Goal: Task Accomplishment & Management: Manage account settings

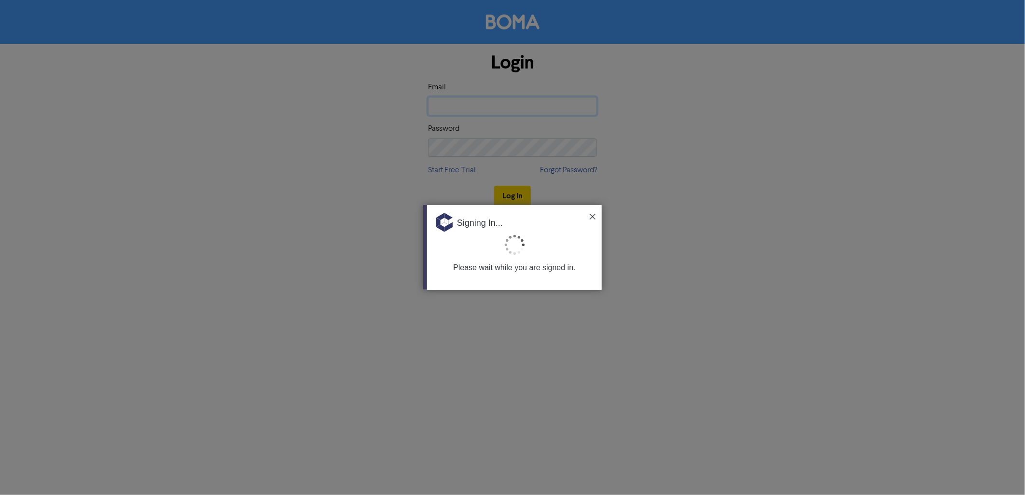
type input "[EMAIL_ADDRESS][DOMAIN_NAME]"
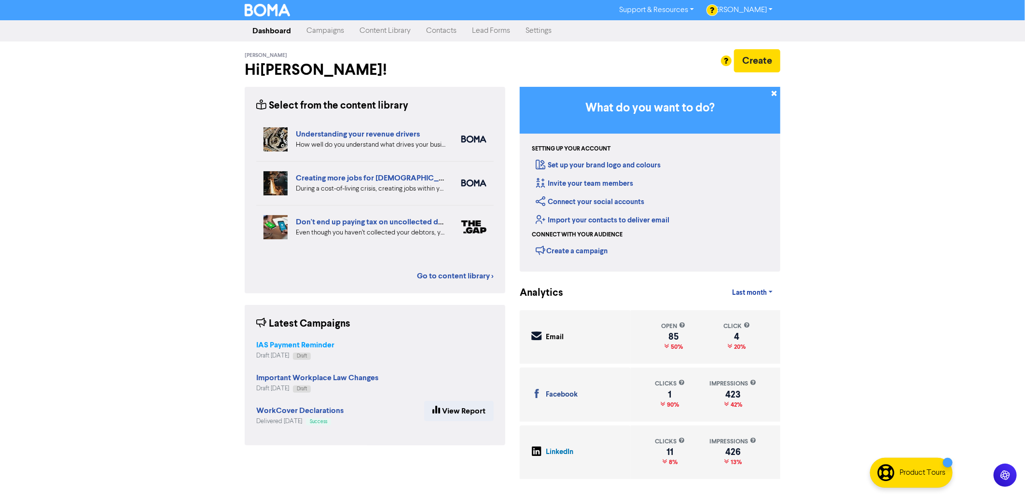
click at [320, 340] on strong "IAS Payment Reminder" at bounding box center [295, 345] width 78 height 10
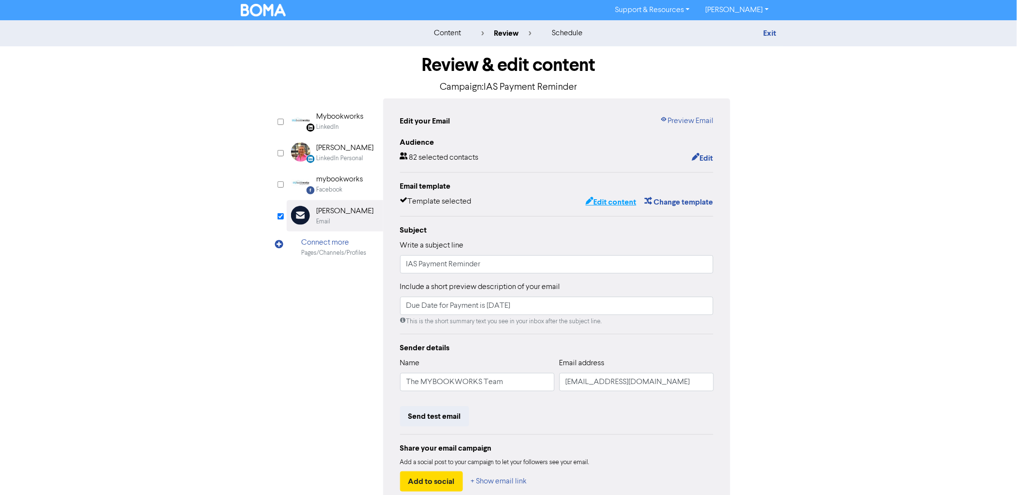
click at [615, 203] on button "Edit content" at bounding box center [611, 202] width 52 height 13
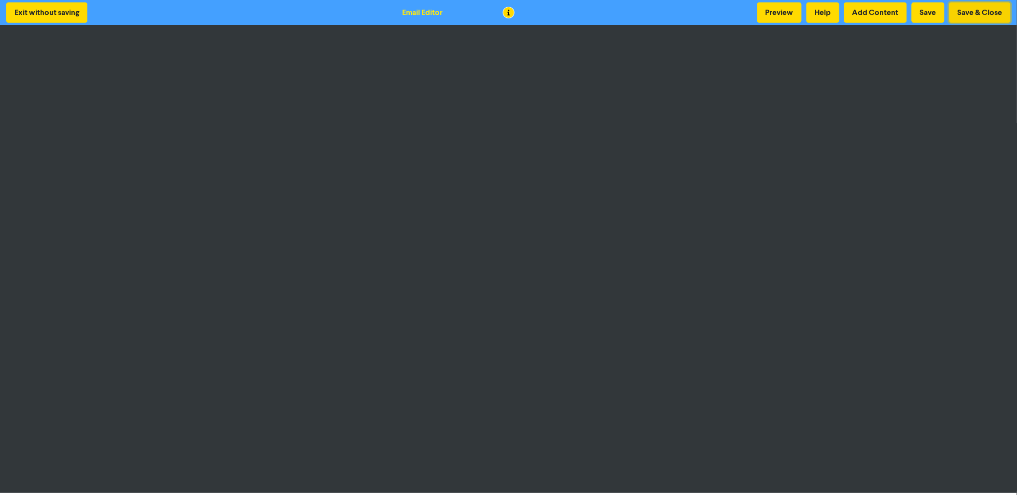
click at [979, 11] on button "Save & Close" at bounding box center [979, 12] width 61 height 20
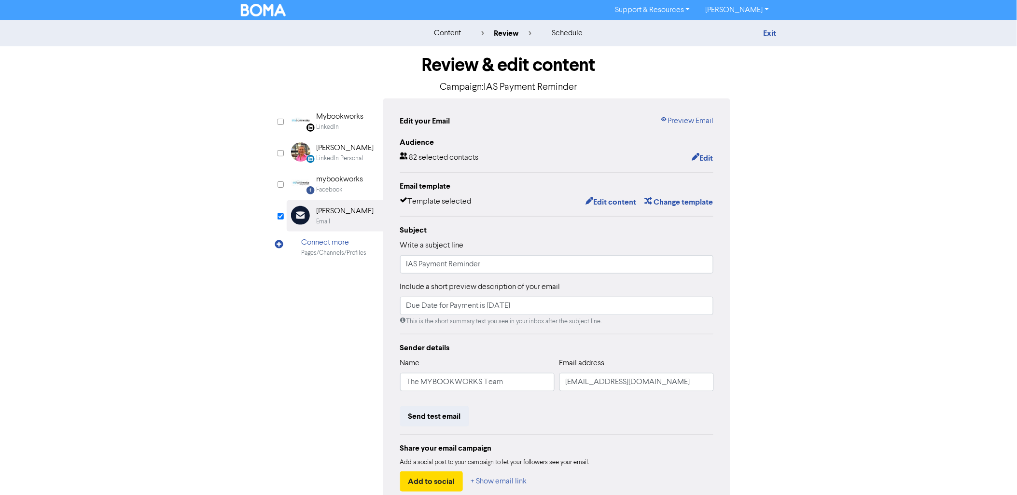
scroll to position [56, 0]
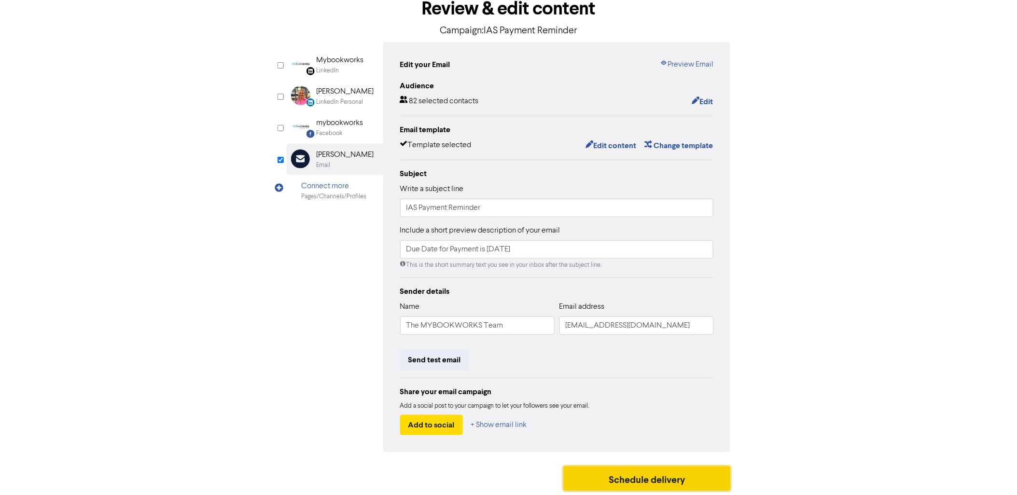
click at [651, 481] on button "Schedule delivery" at bounding box center [647, 479] width 167 height 24
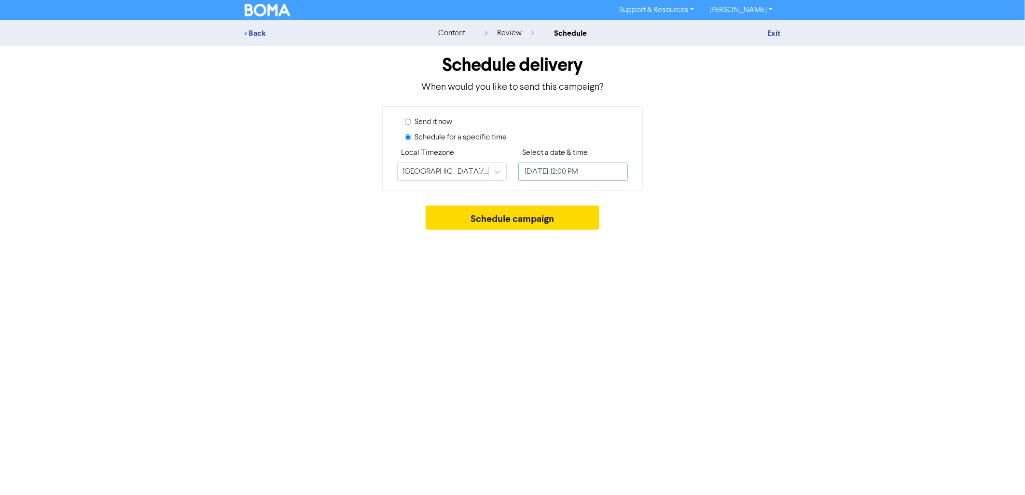
select select "7"
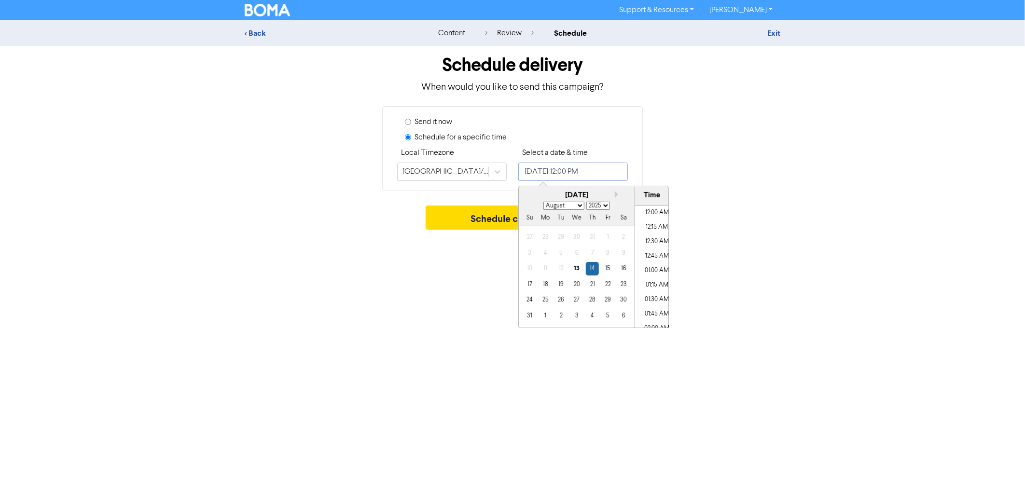
click at [598, 167] on input "[DATE] 12:00 PM" at bounding box center [573, 172] width 110 height 18
click at [544, 285] on div "18" at bounding box center [545, 284] width 13 height 13
click at [647, 209] on li "09:00 AM" at bounding box center [656, 209] width 43 height 14
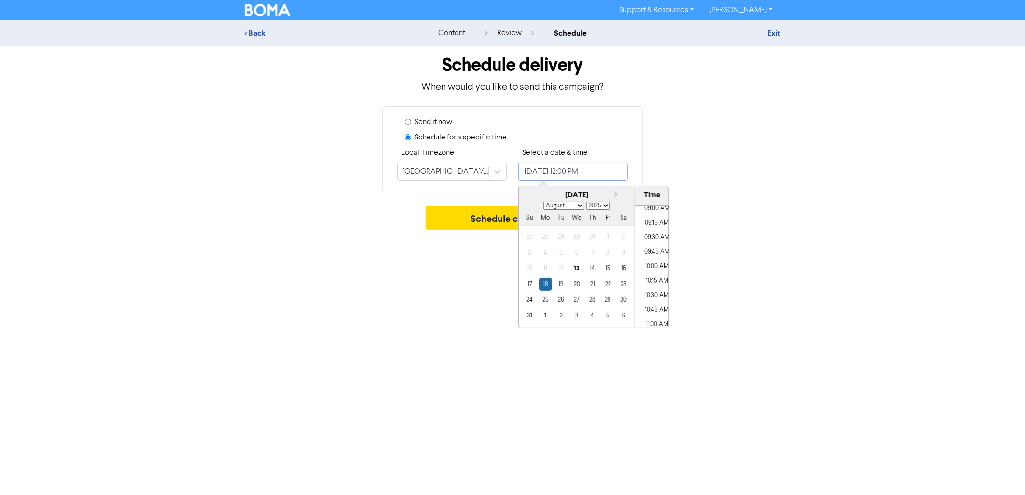
type input "[DATE] 9:00 AM"
click at [486, 217] on button "Schedule campaign" at bounding box center [513, 218] width 174 height 24
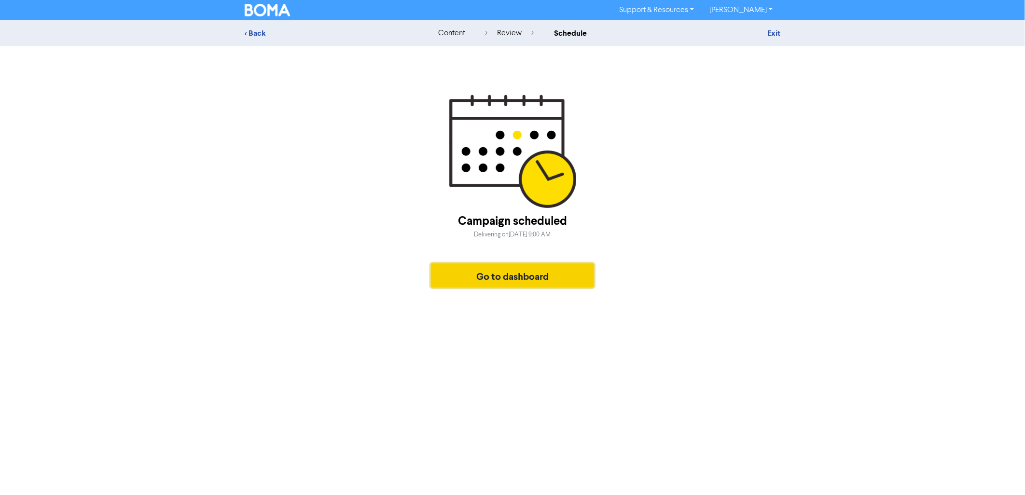
click at [491, 272] on button "Go to dashboard" at bounding box center [512, 276] width 163 height 24
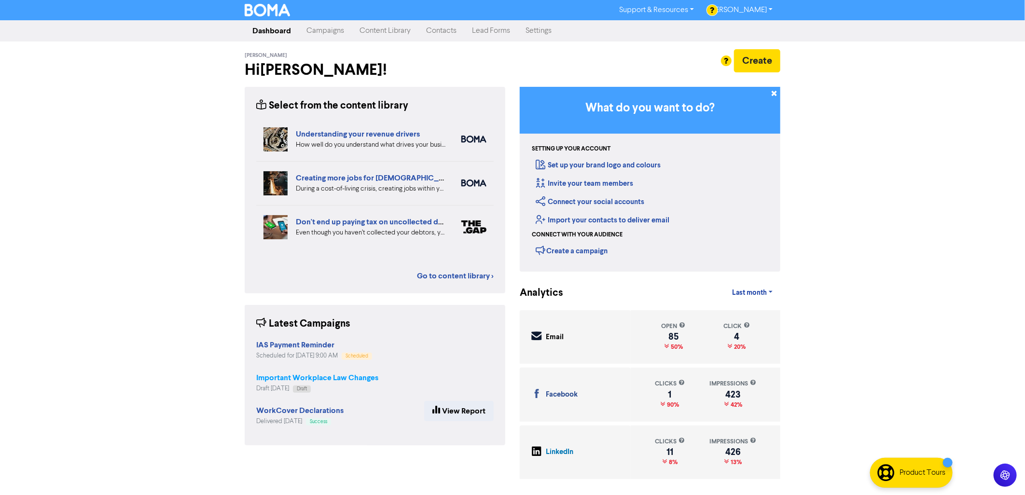
click at [271, 375] on strong "Important Workplace Law Changes" at bounding box center [317, 378] width 122 height 10
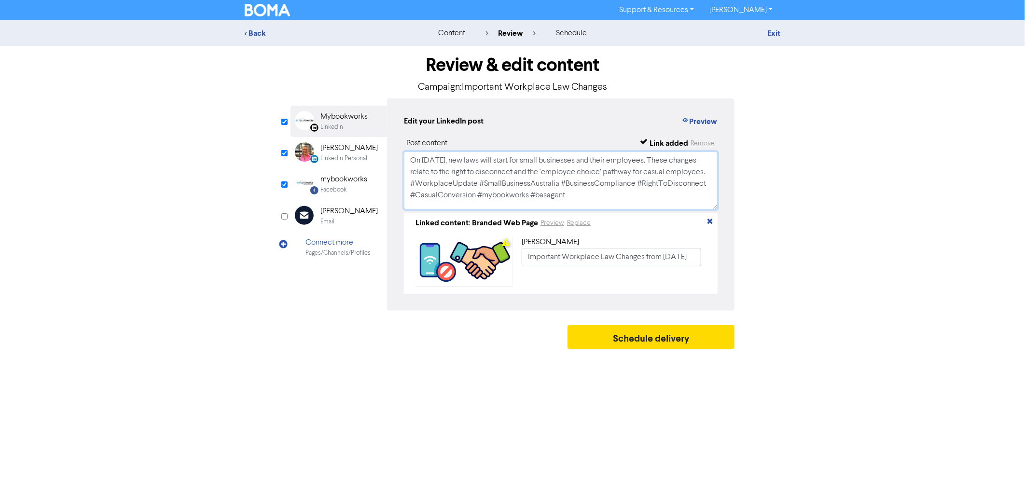
scroll to position [42, 0]
click at [354, 122] on div "Mybookworks" at bounding box center [344, 117] width 47 height 12
click at [336, 121] on div "Mybookworks" at bounding box center [344, 117] width 47 height 12
click at [343, 155] on div "LinkedIn Personal" at bounding box center [344, 158] width 47 height 9
click at [347, 181] on div "mybookworks" at bounding box center [344, 180] width 47 height 12
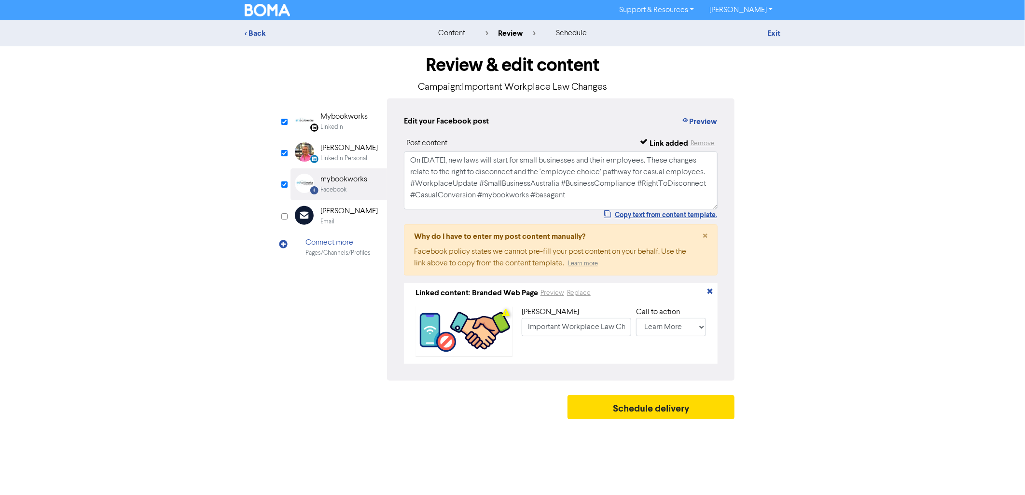
click at [343, 126] on div "LinkedIn" at bounding box center [332, 127] width 23 height 9
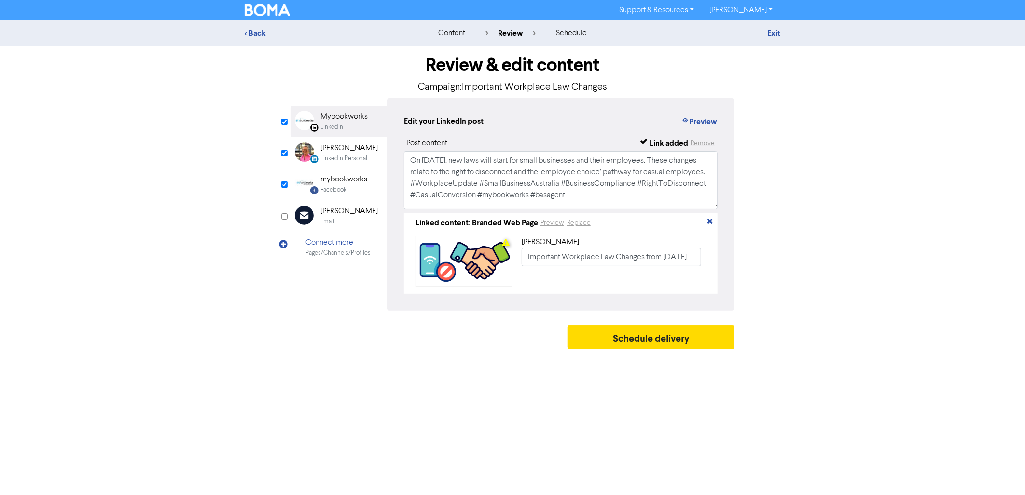
scroll to position [0, 0]
click at [697, 118] on button "Preview" at bounding box center [699, 121] width 37 height 13
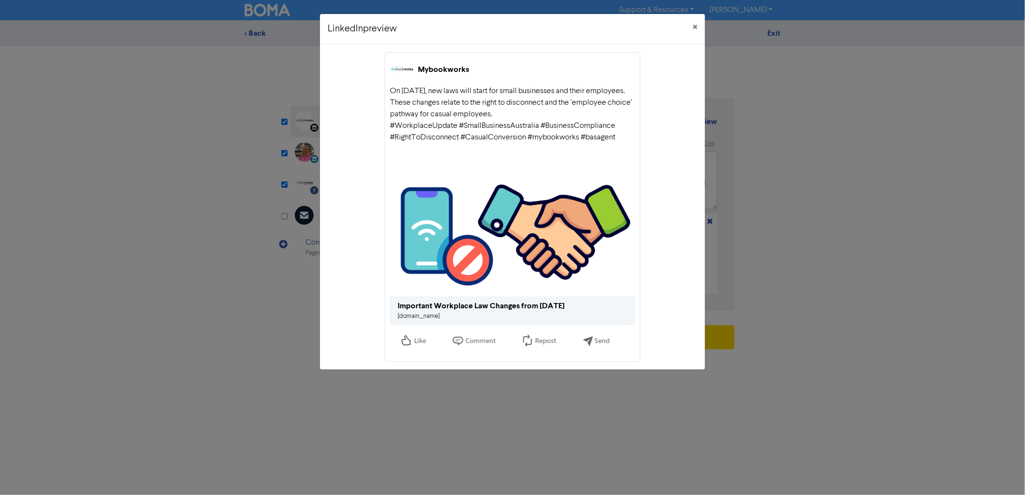
click at [432, 317] on link "[DOMAIN_NAME]" at bounding box center [419, 316] width 42 height 6
click at [693, 25] on span "×" at bounding box center [695, 27] width 5 height 14
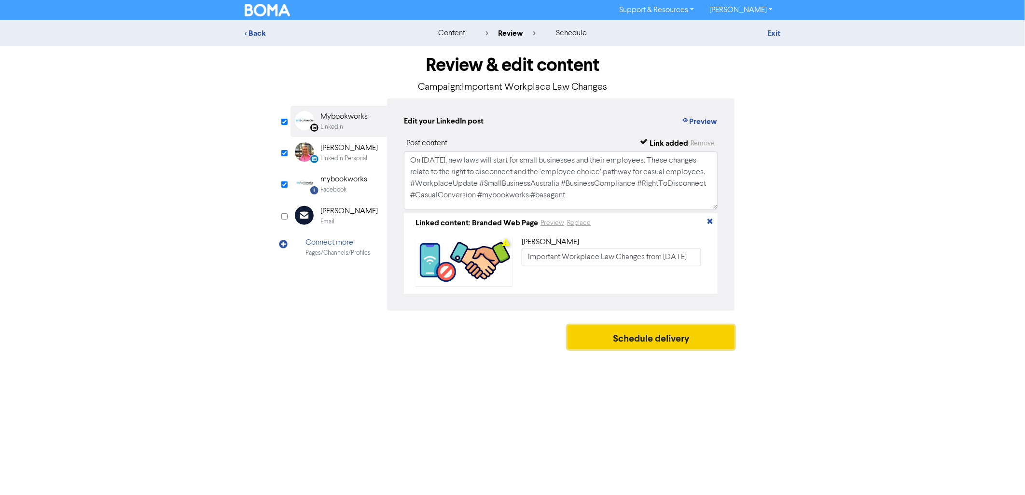
click at [658, 343] on button "Schedule delivery" at bounding box center [651, 337] width 167 height 24
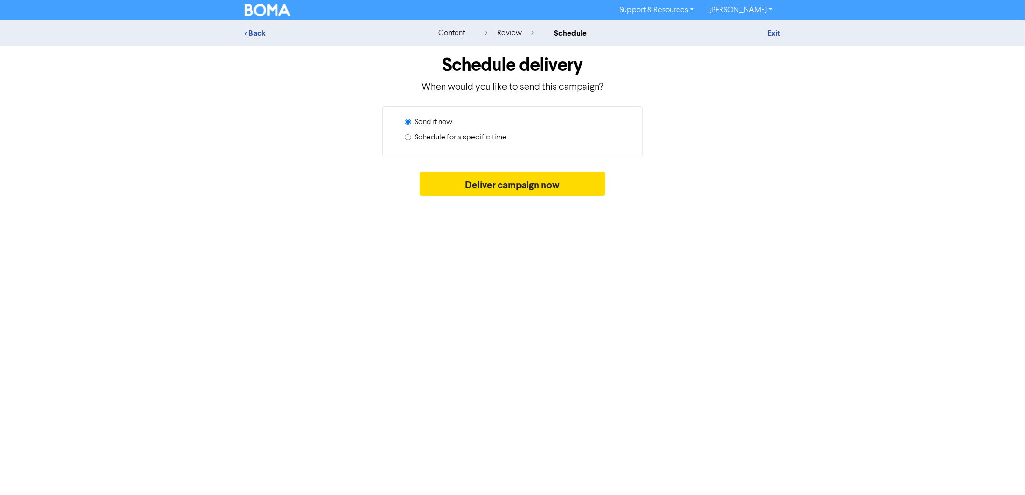
click at [427, 137] on label "Schedule for a specific time" at bounding box center [461, 138] width 92 height 12
click at [411, 137] on input "Schedule for a specific time" at bounding box center [408, 137] width 6 height 6
radio input "true"
radio input "false"
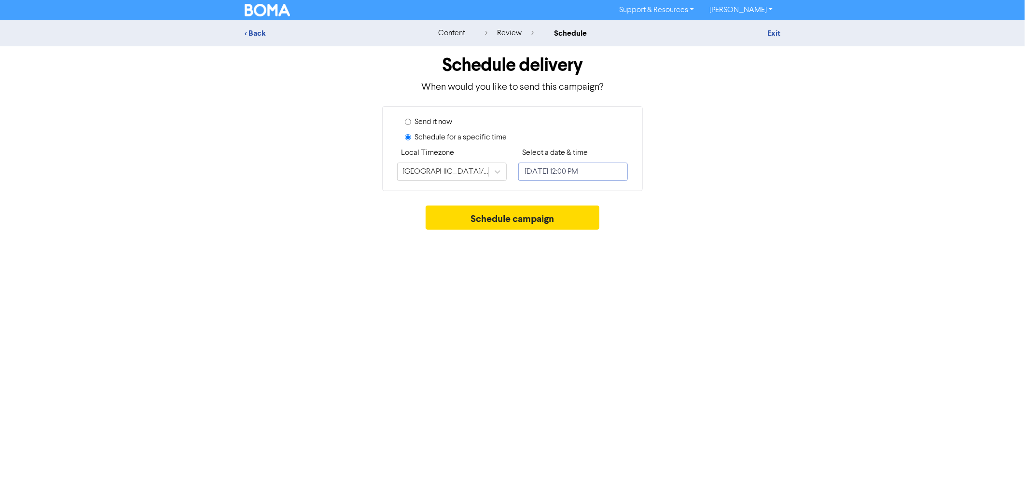
click at [548, 166] on input "[DATE] 12:00 PM" at bounding box center [573, 172] width 110 height 18
select select "7"
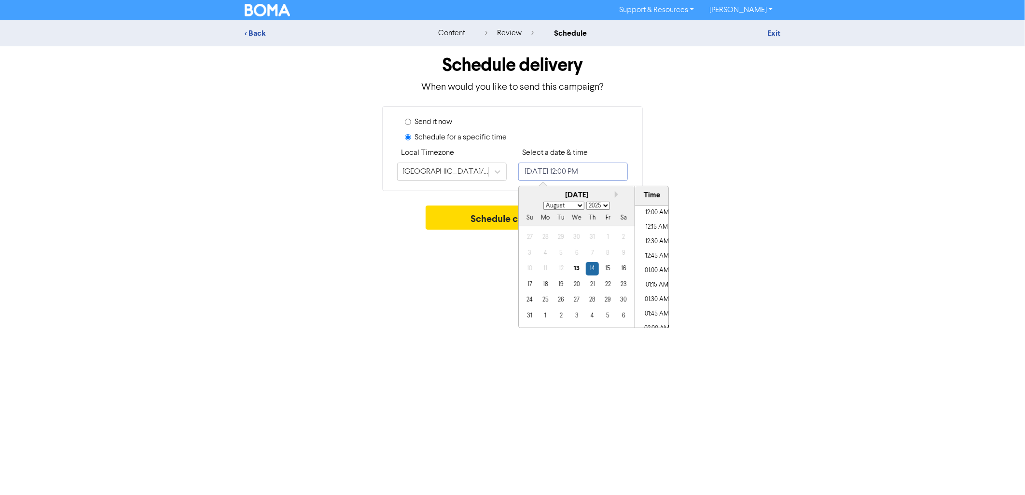
scroll to position [641, 0]
click at [575, 268] on div "13" at bounding box center [576, 268] width 13 height 13
type input "[DATE] 12:00 PM"
click at [651, 262] on li "12:00 PM" at bounding box center [656, 267] width 43 height 14
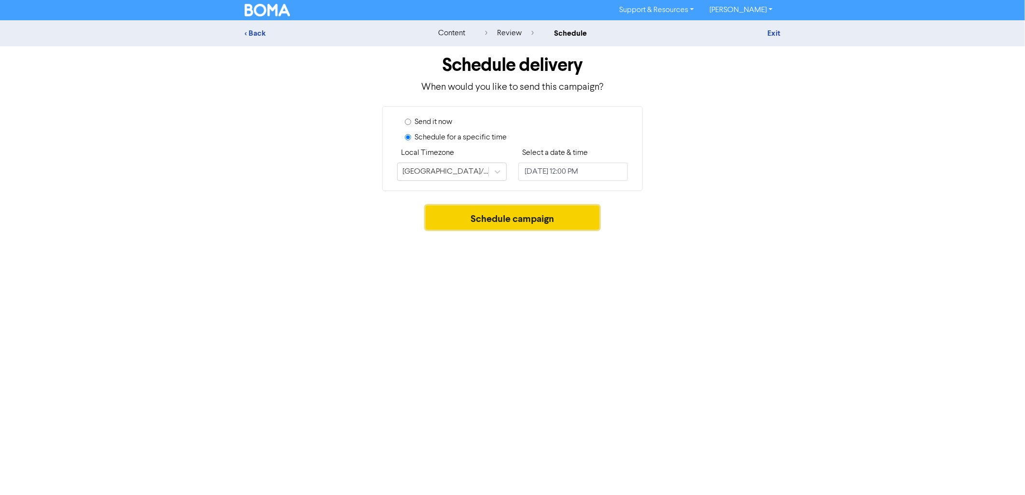
click at [477, 223] on button "Schedule campaign" at bounding box center [513, 218] width 174 height 24
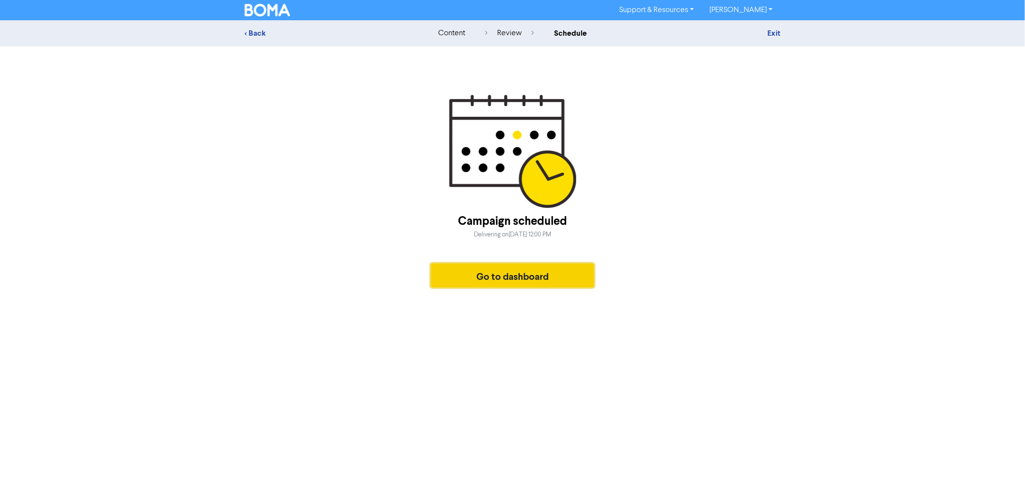
drag, startPoint x: 471, startPoint y: 278, endPoint x: 451, endPoint y: 278, distance: 19.3
click at [451, 278] on button "Go to dashboard" at bounding box center [512, 276] width 163 height 24
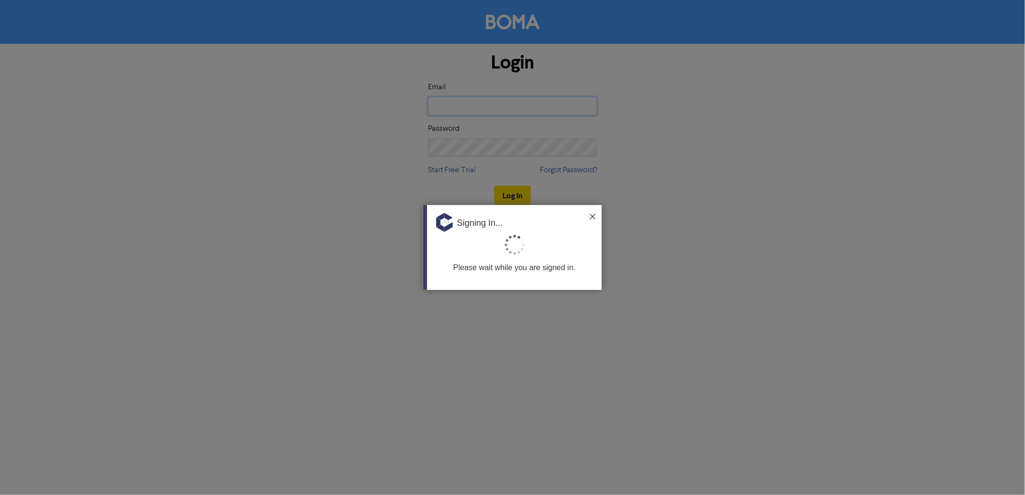
type input "[EMAIL_ADDRESS][DOMAIN_NAME]"
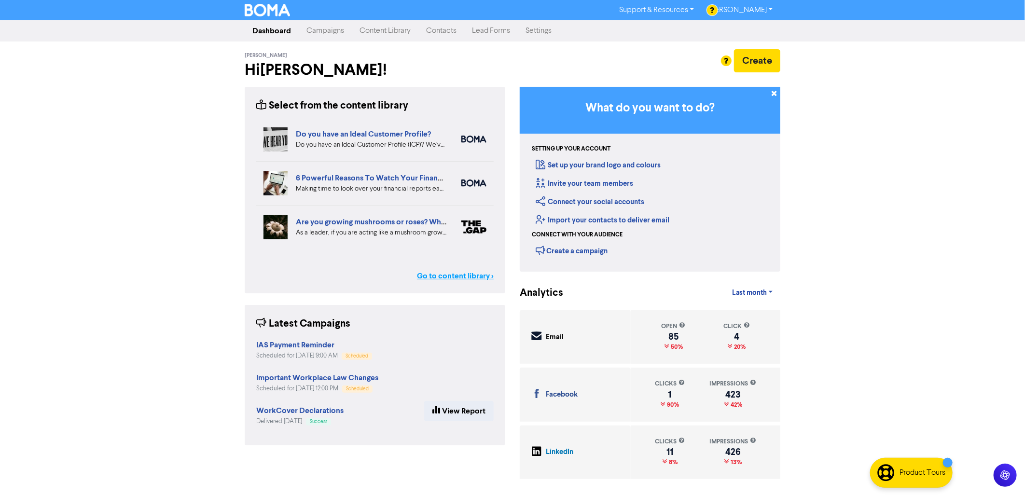
click at [440, 276] on link "Go to content library >" at bounding box center [455, 276] width 77 height 12
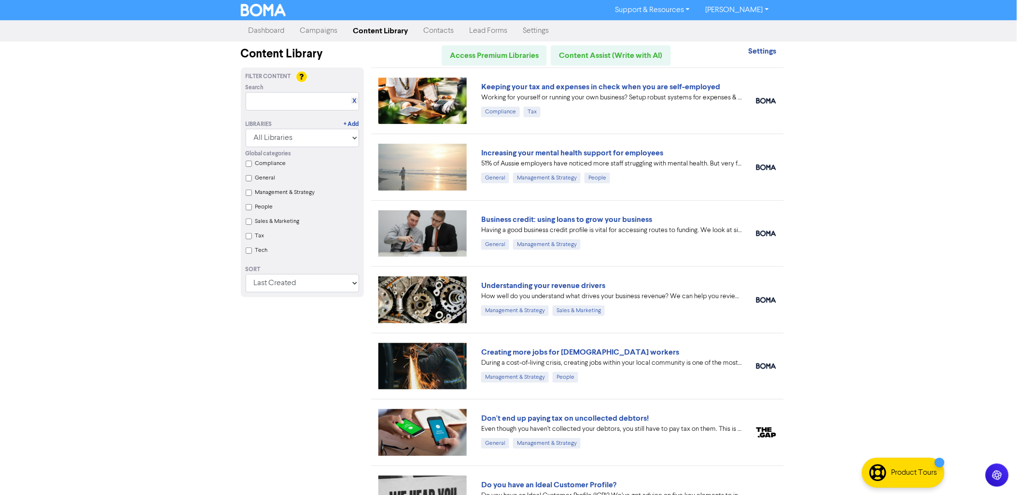
click at [323, 31] on link "Campaigns" at bounding box center [319, 30] width 53 height 19
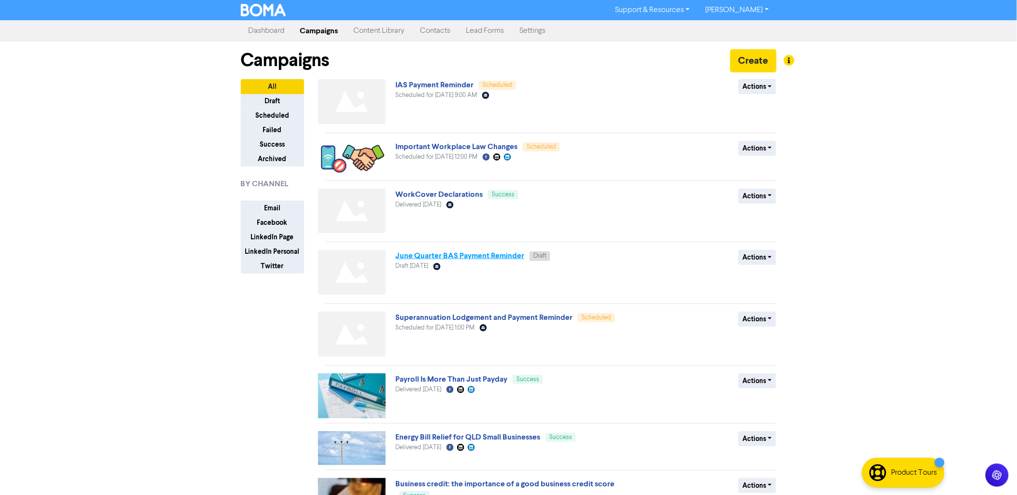
click at [490, 252] on link "June Quarter BAS Payment Reminder" at bounding box center [459, 256] width 129 height 10
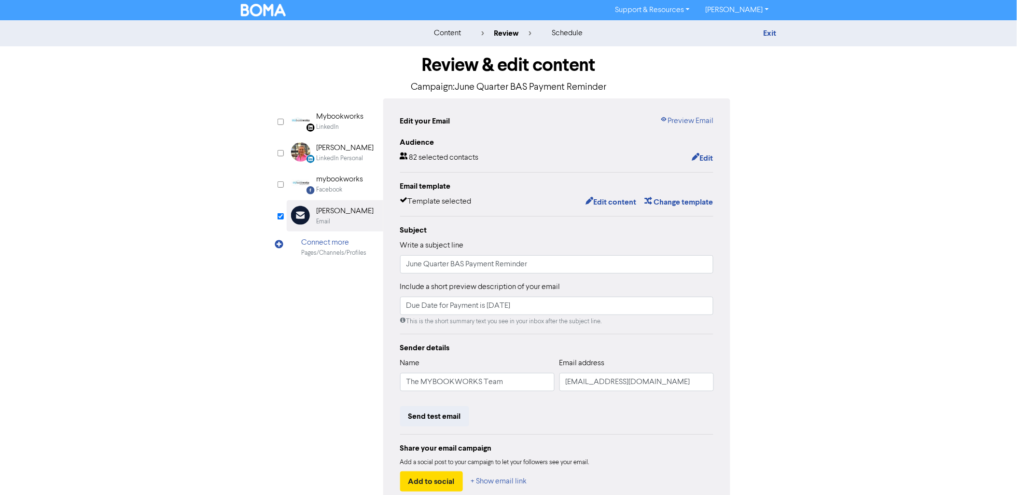
scroll to position [56, 0]
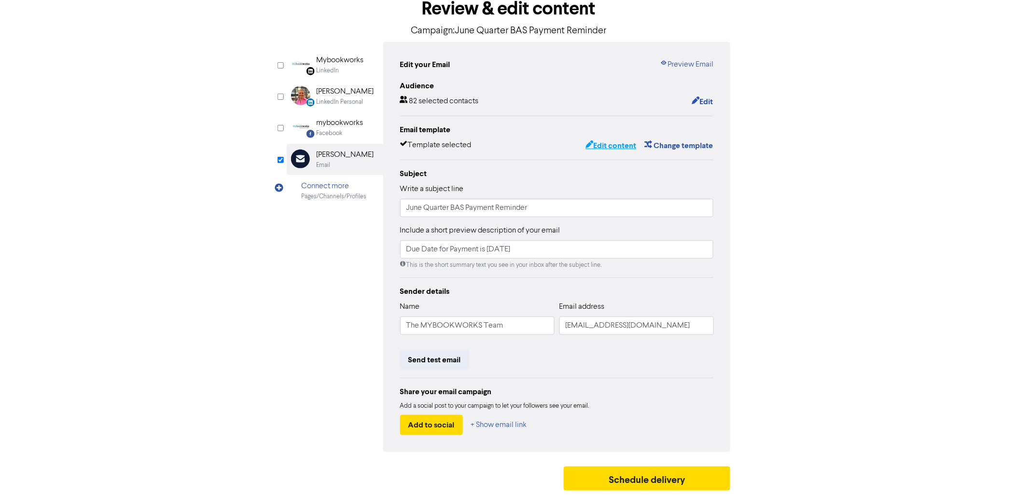
click at [613, 141] on button "Edit content" at bounding box center [611, 145] width 52 height 13
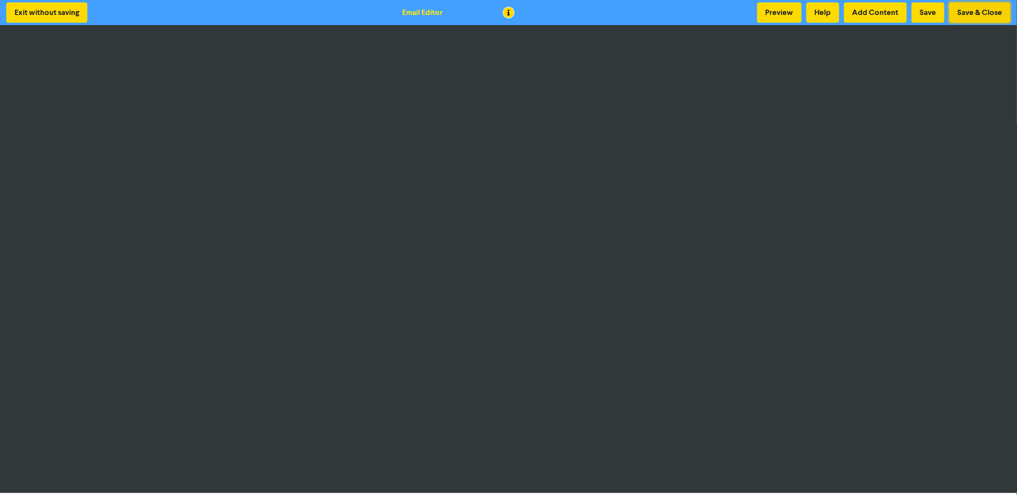
click at [976, 17] on button "Save & Close" at bounding box center [979, 12] width 61 height 20
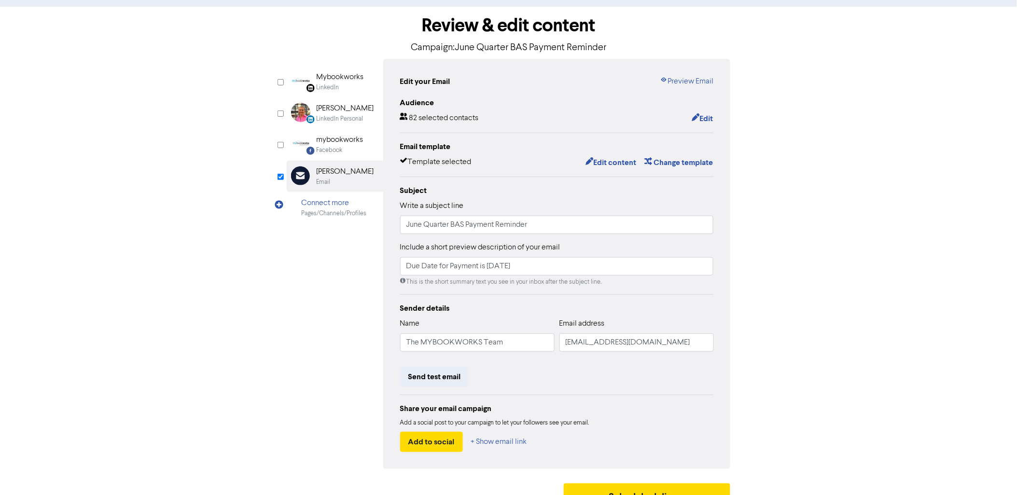
scroll to position [56, 0]
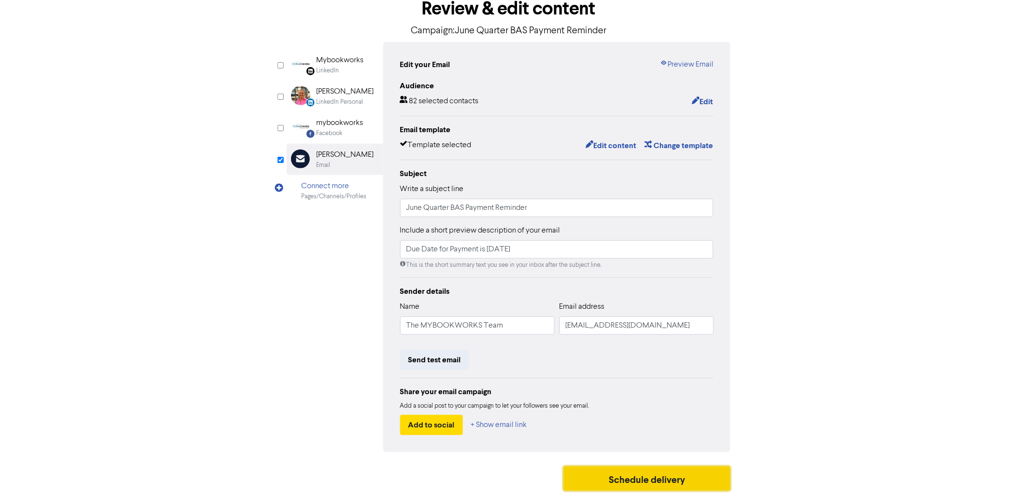
click at [653, 480] on button "Schedule delivery" at bounding box center [647, 479] width 167 height 24
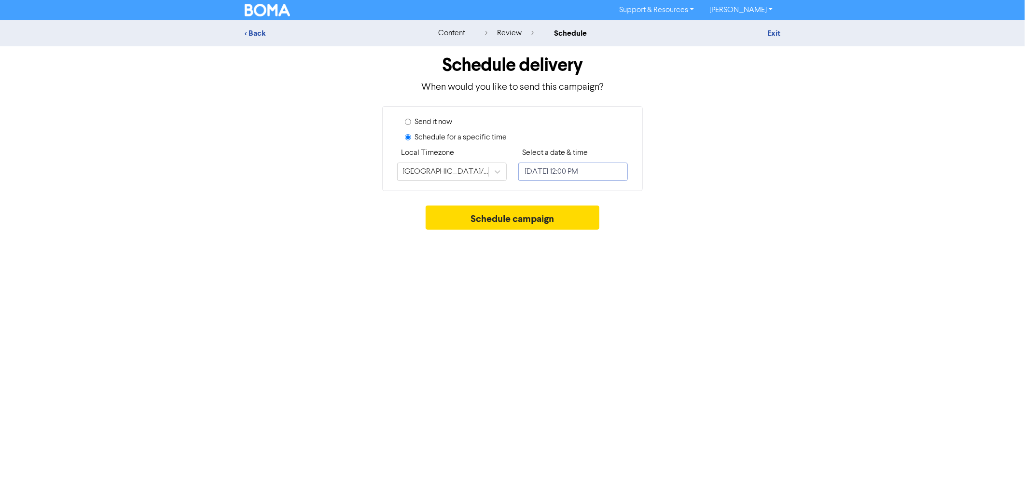
click at [569, 174] on input "[DATE] 12:00 PM" at bounding box center [573, 172] width 110 height 18
select select "7"
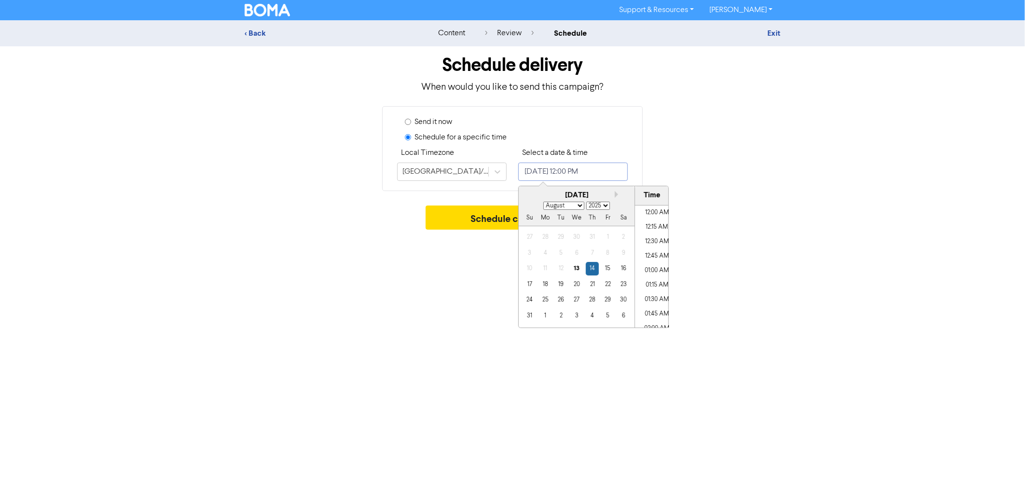
scroll to position [641, 0]
click at [544, 284] on div "18" at bounding box center [545, 284] width 13 height 13
click at [654, 233] on li "10:00 AM" at bounding box center [656, 236] width 43 height 14
type input "August 18, 2025 10:00 AM"
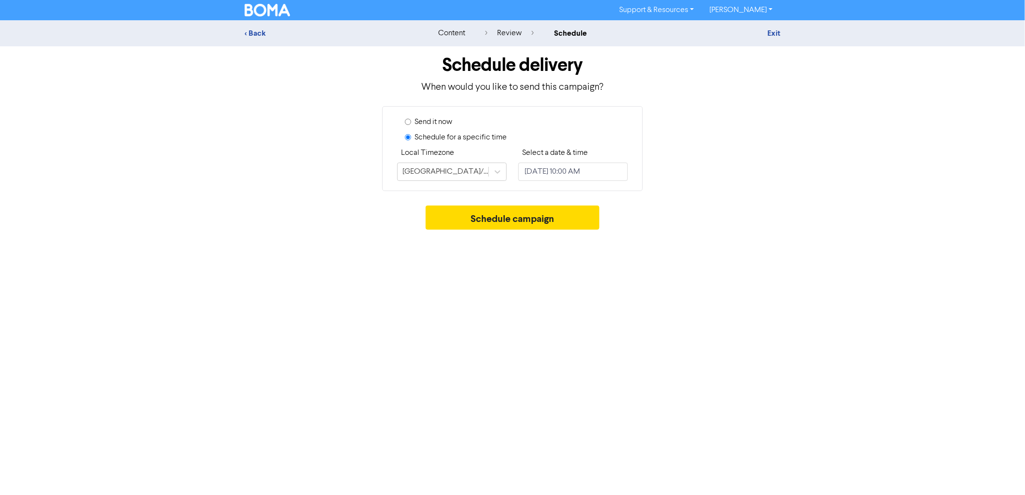
click at [447, 295] on div "Support & Resources Video Tutorials FAQ & Guides Marketing Education Sarah Meds…" at bounding box center [512, 247] width 1025 height 495
click at [519, 215] on button "Schedule campaign" at bounding box center [513, 218] width 174 height 24
